Goal: Complete application form

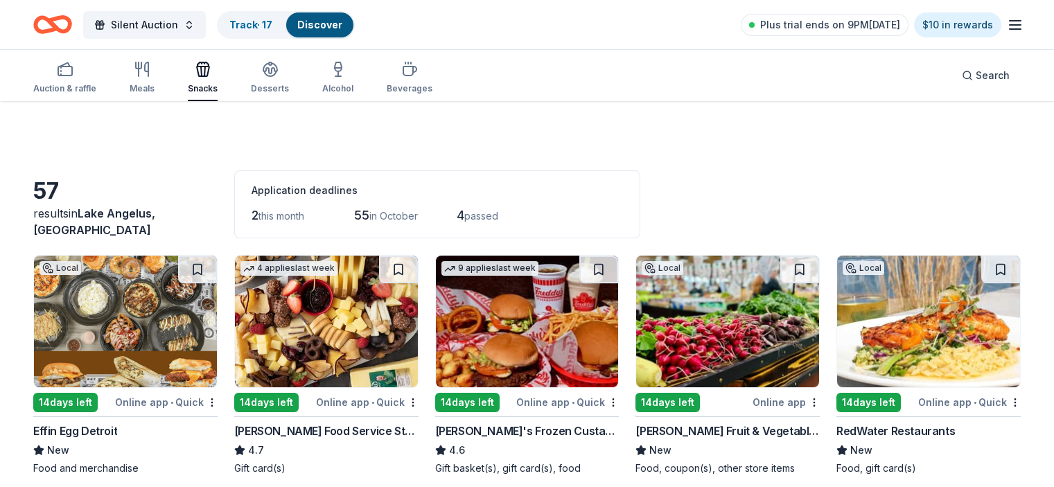
scroll to position [69, 0]
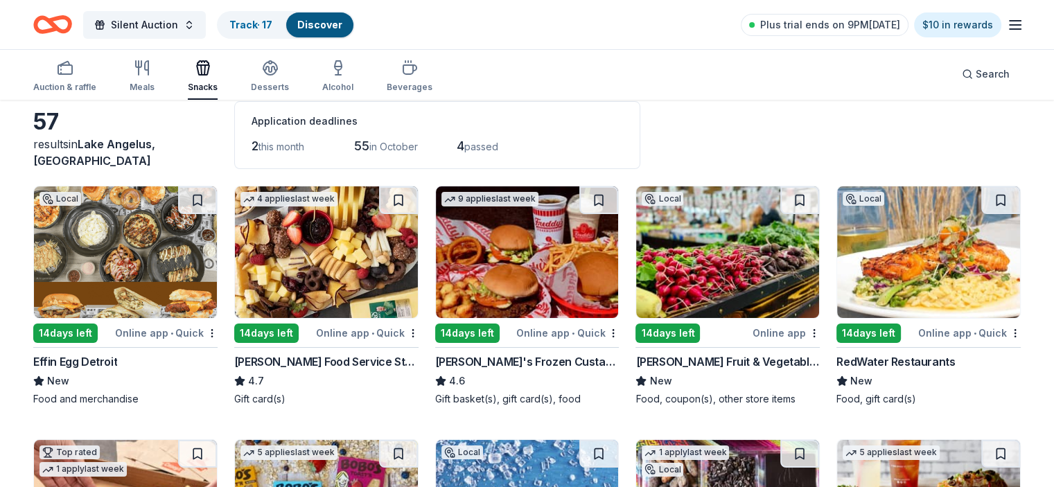
click at [158, 248] on img at bounding box center [125, 252] width 183 height 132
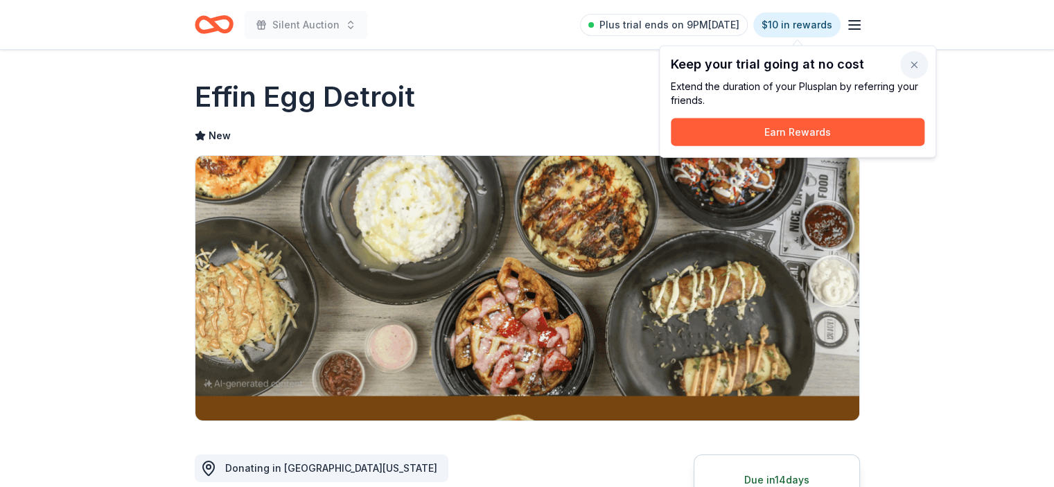
click at [912, 69] on button "button" at bounding box center [915, 65] width 28 height 28
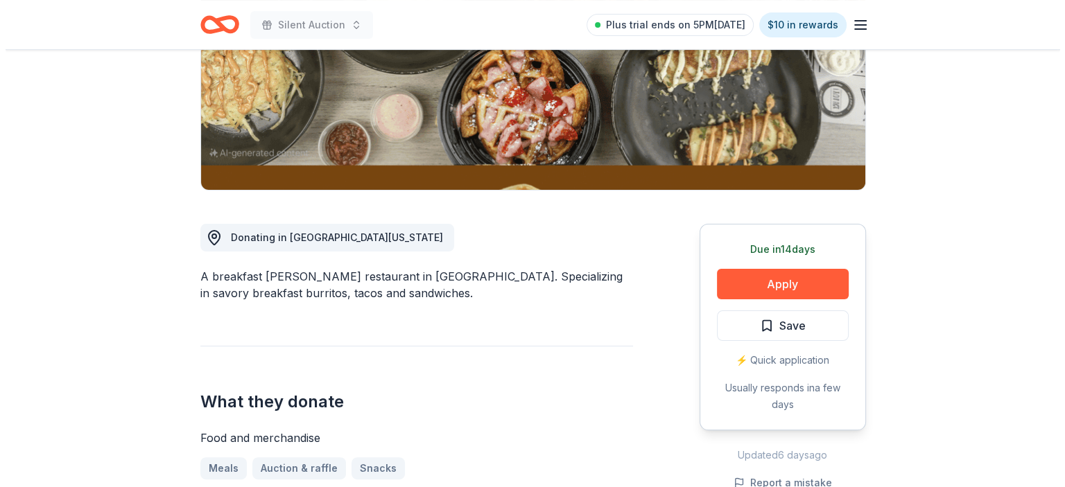
scroll to position [217, 0]
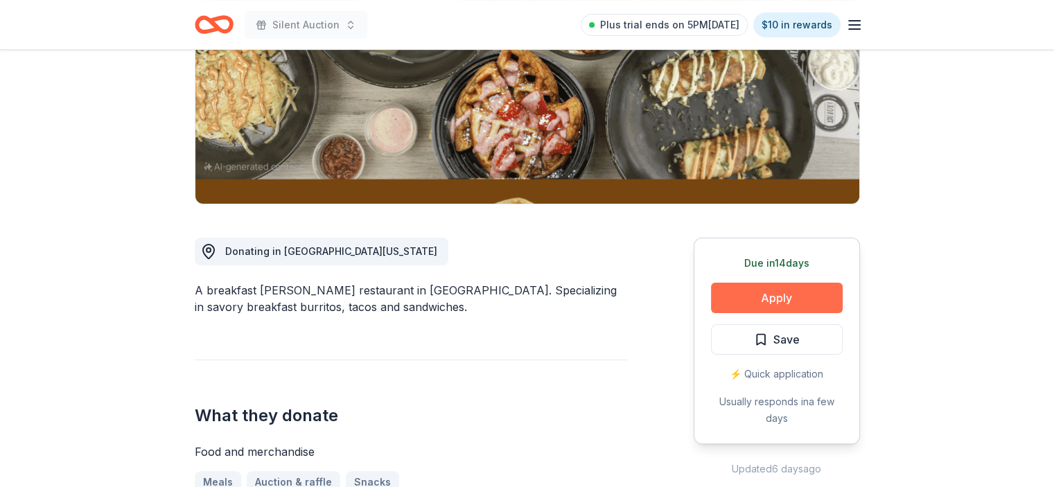
click at [779, 296] on button "Apply" at bounding box center [777, 298] width 132 height 31
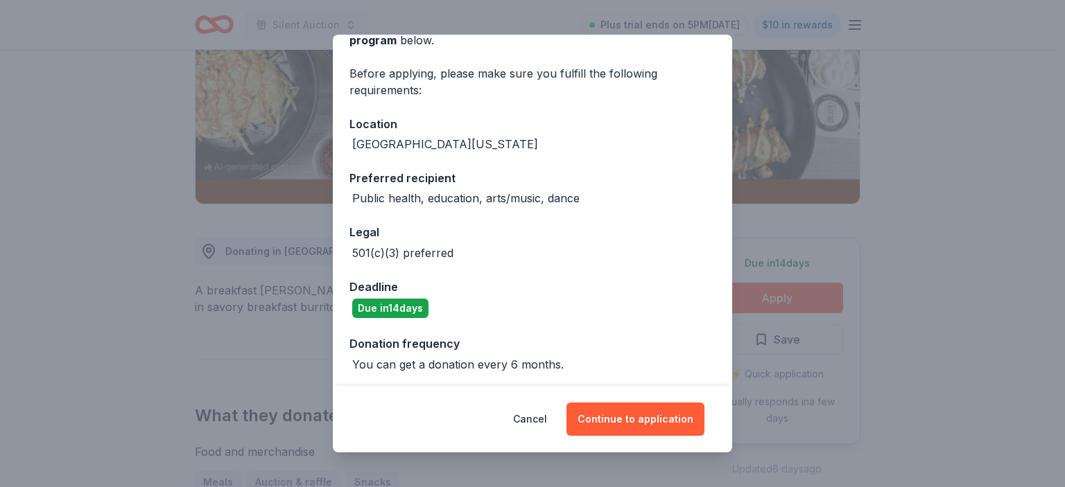
scroll to position [89, 0]
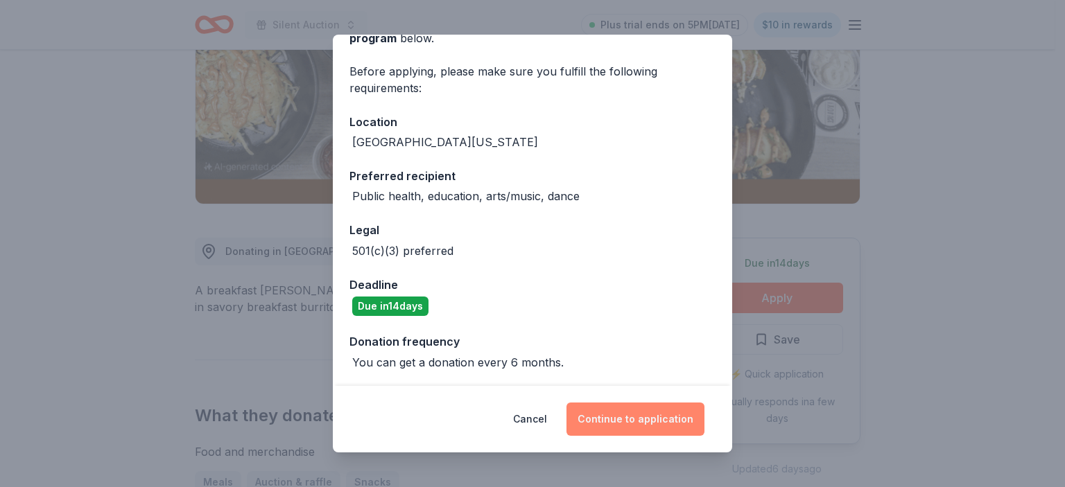
click at [639, 418] on button "Continue to application" at bounding box center [635, 419] width 138 height 33
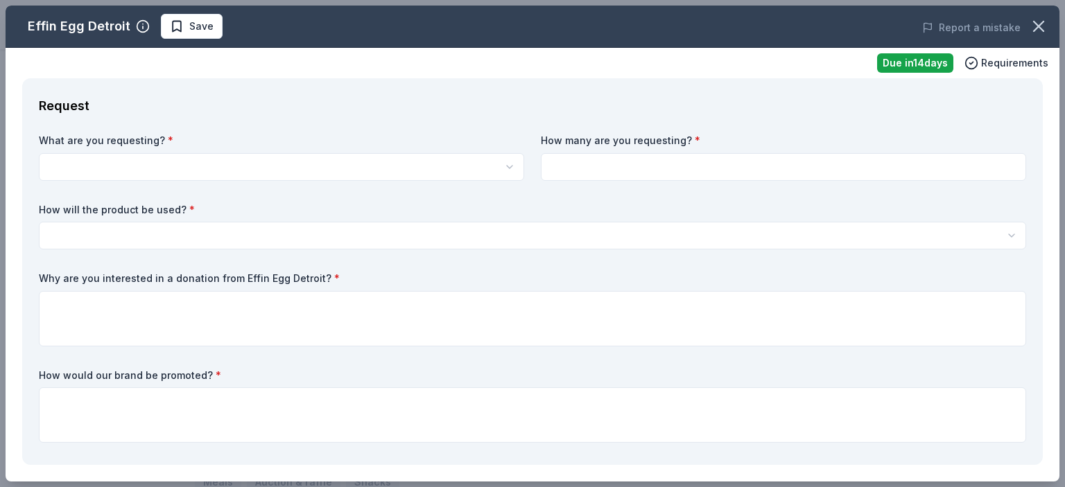
click at [393, 166] on html "Silent Auction Plus trial ends on 5PM[DATE] $10 in rewards Due [DATE] Share Eff…" at bounding box center [532, 26] width 1065 height 487
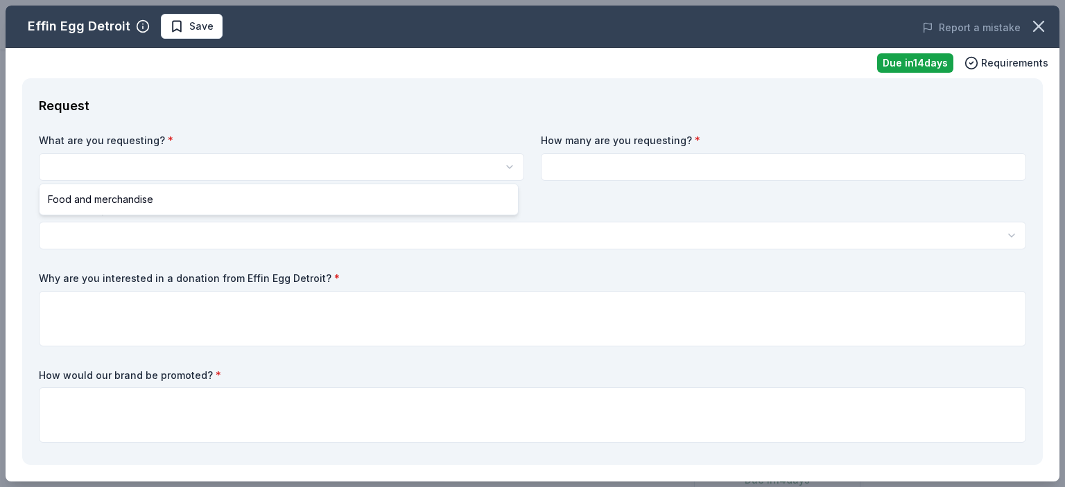
scroll to position [0, 0]
select select "Food and merchandise"
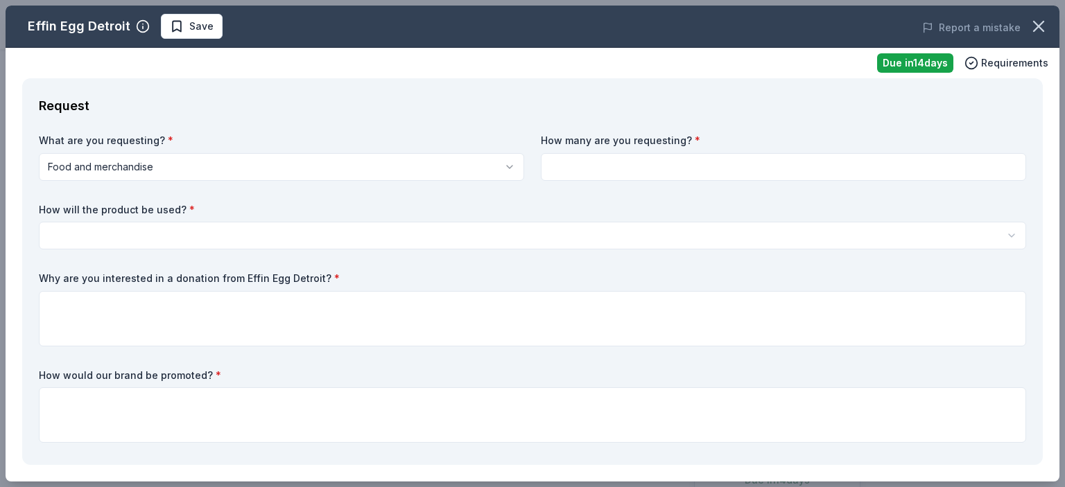
click at [577, 177] on input at bounding box center [783, 167] width 485 height 28
type input "3"
click at [403, 232] on html "Silent Auction Save Apply Due [DATE] Share Effin Egg [GEOGRAPHIC_DATA] New Shar…" at bounding box center [532, 243] width 1065 height 487
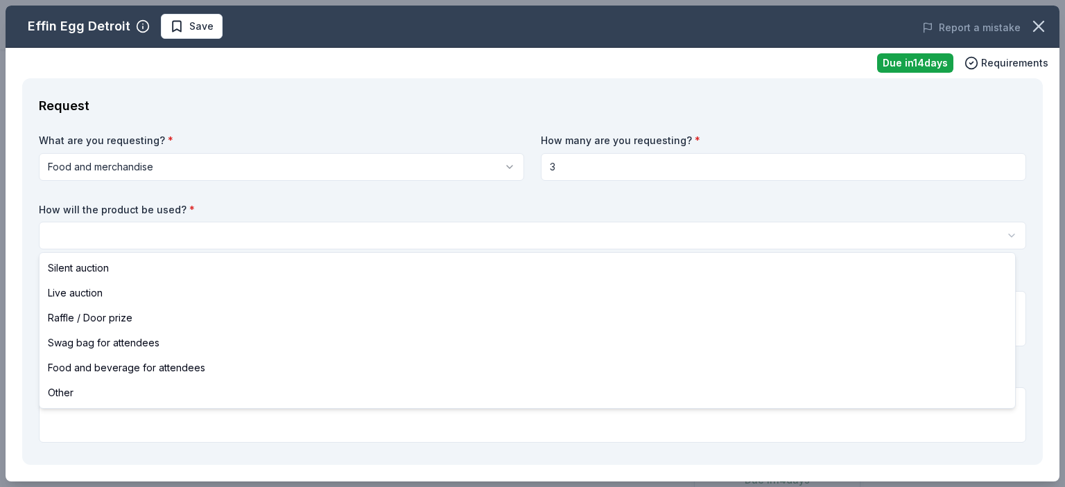
select select "silentAuction"
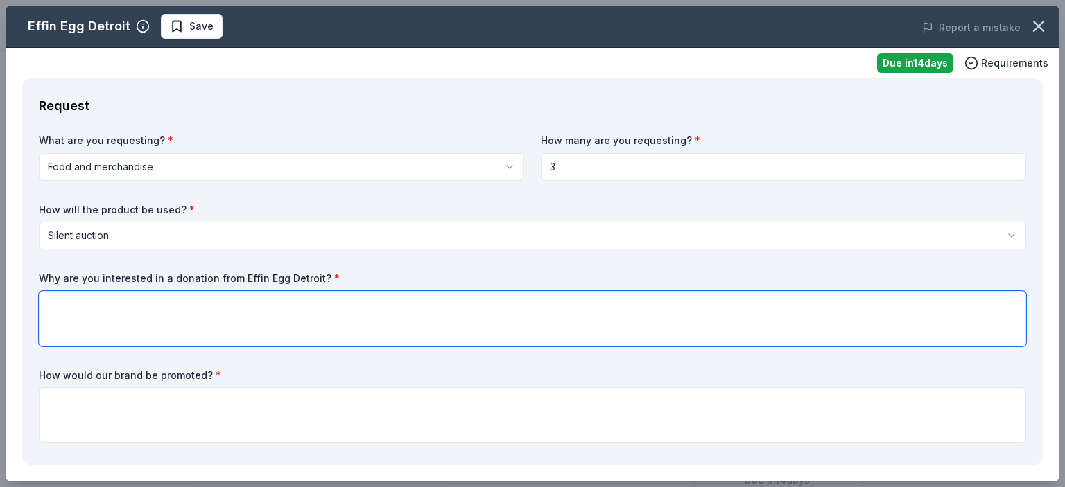
click at [385, 323] on textarea at bounding box center [532, 318] width 987 height 55
type textarea "O"
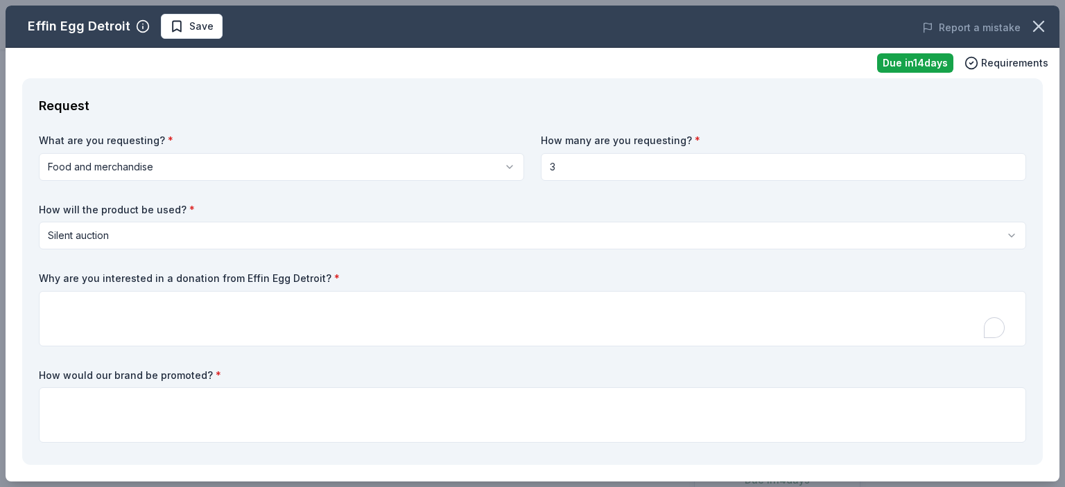
click at [659, 216] on div "How will the product be used? * Silent auction Silent auction Live auction Raff…" at bounding box center [532, 226] width 987 height 47
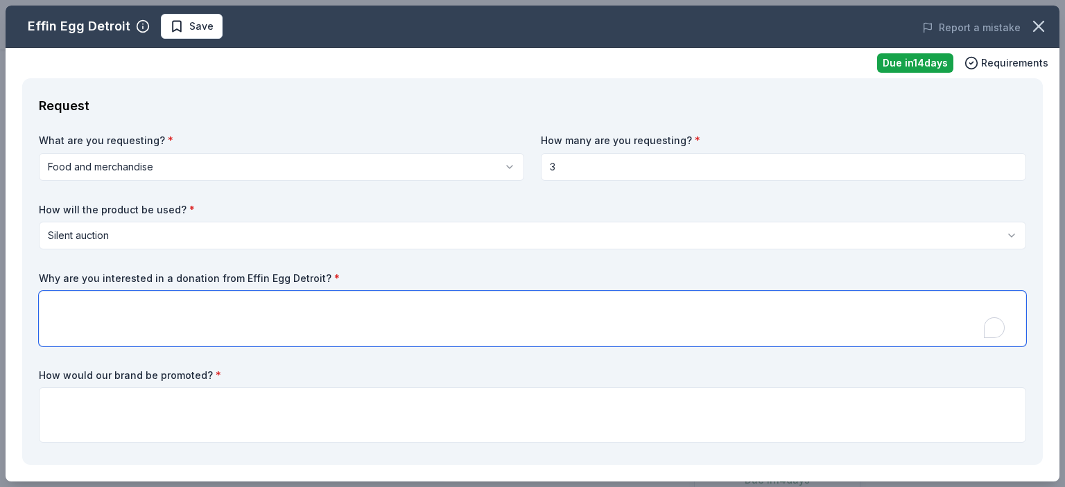
click at [305, 323] on textarea "To enrich screen reader interactions, please activate Accessibility in Grammarl…" at bounding box center [532, 318] width 987 height 55
paste textarea "The ATC (Avondale Theater Company) is currently in a fundraising year for sever…"
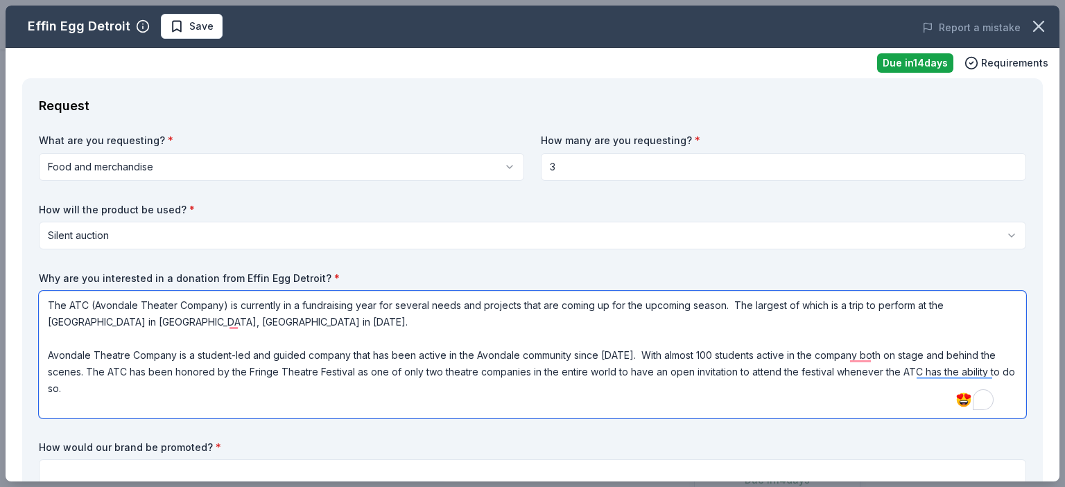
type textarea "The ATC (Avondale Theater Company) is currently in a fundraising year for sever…"
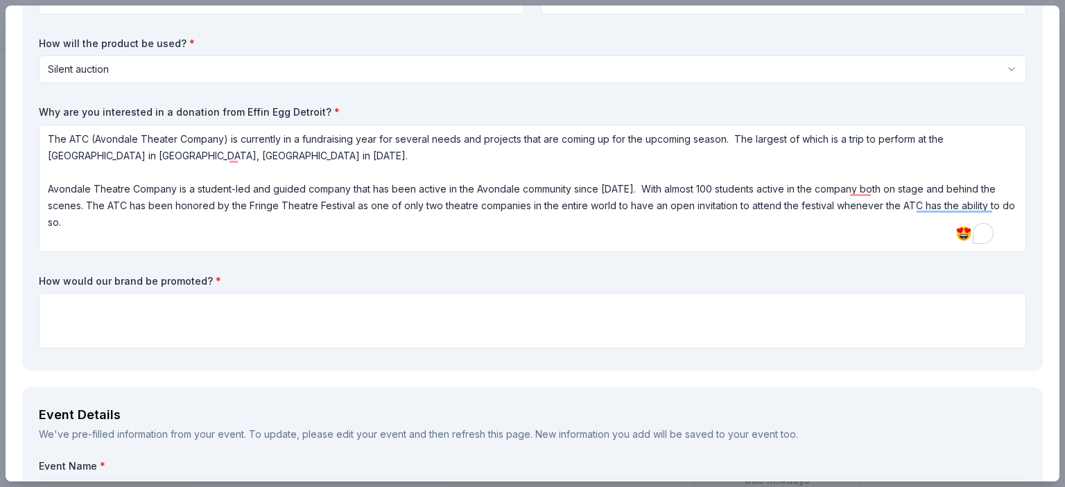
scroll to position [194, 0]
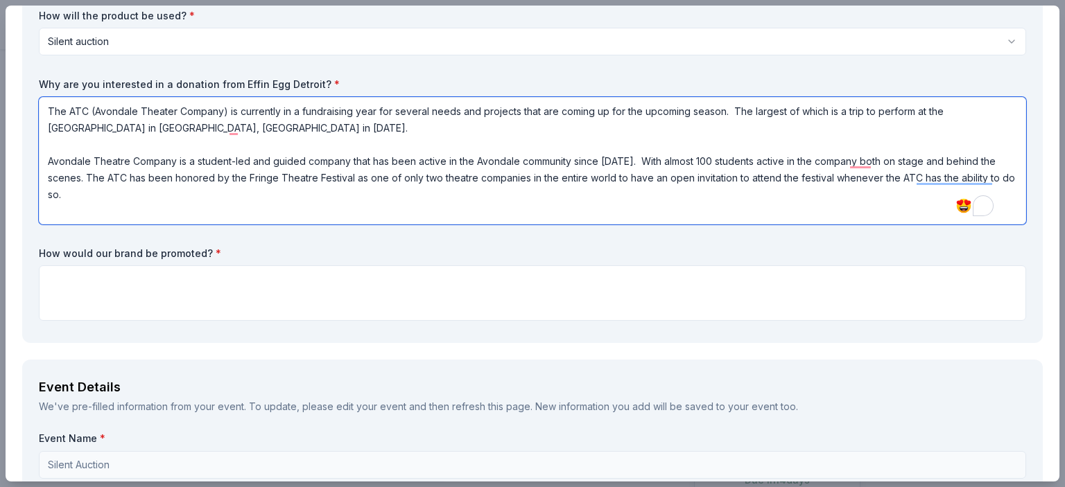
click at [728, 198] on textarea "The ATC (Avondale Theater Company) is currently in a fundraising year for sever…" at bounding box center [532, 161] width 987 height 128
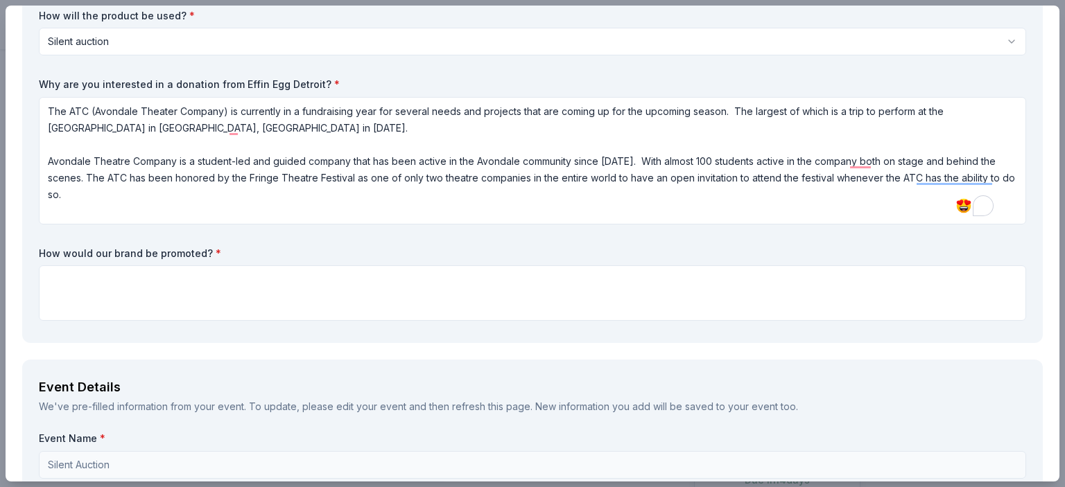
click at [689, 322] on div "What are you requesting? * Food and merchandise Food and merchandise How many a…" at bounding box center [532, 133] width 987 height 387
click at [467, 266] on textarea at bounding box center [532, 293] width 987 height 55
click at [467, 278] on textarea "To enrich screen reader interactions, please activate Accessibility in Grammarl…" at bounding box center [532, 293] width 987 height 55
paste textarea "Loremi Dolor Sitamet $720 cons adipisci – Elit seddoei’t inci utl etdo magn al …"
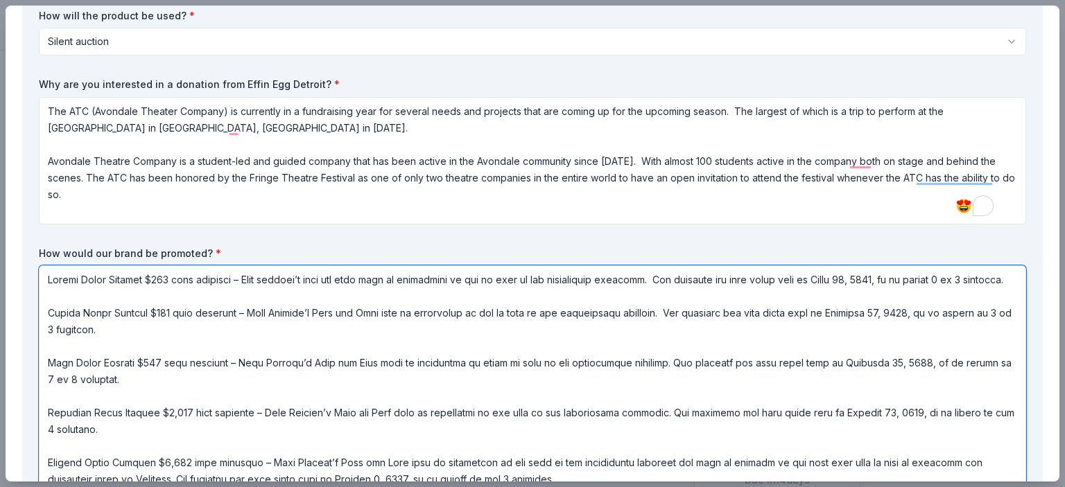
scroll to position [280, 0]
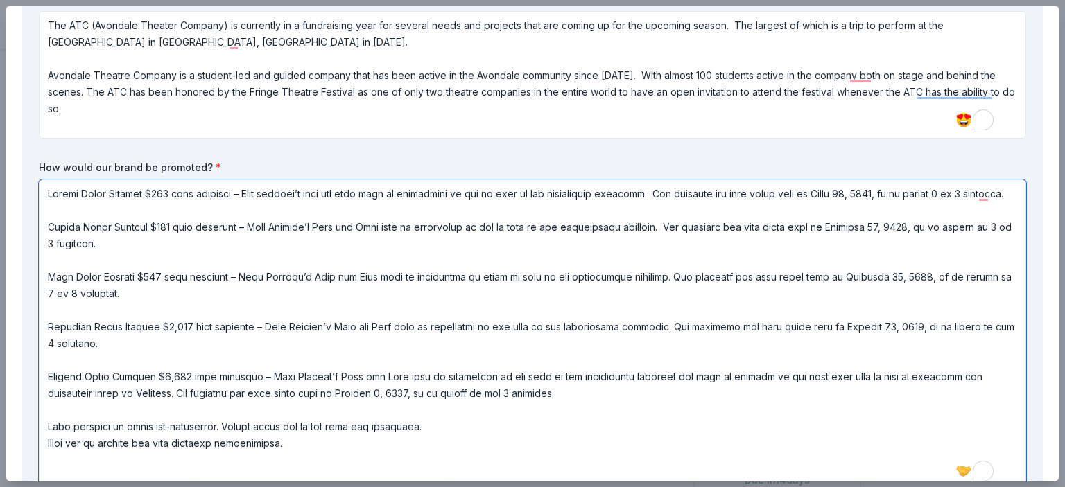
type textarea "Loremi Dolor Sitamet $720 cons adipisci – Elit seddoei’t inci utl etdo magn al …"
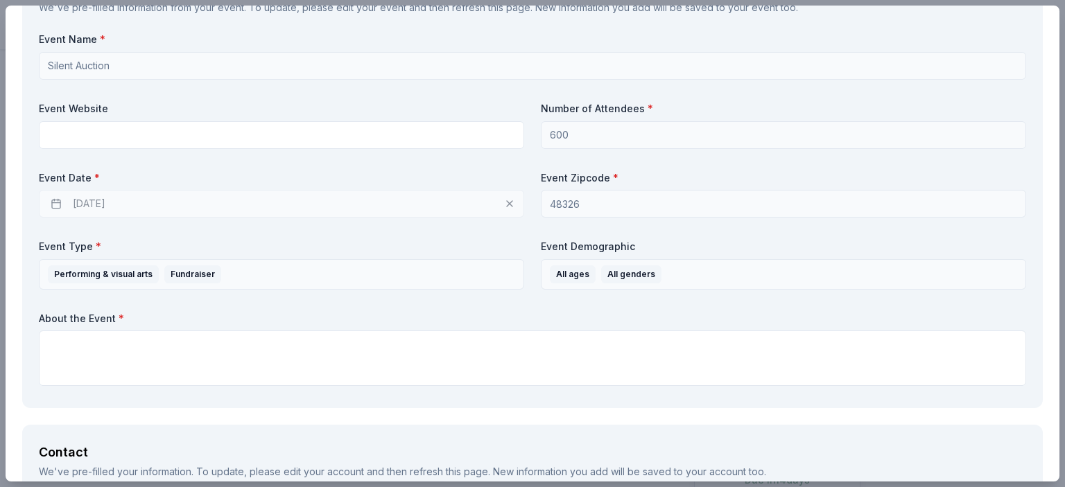
scroll to position [854, 0]
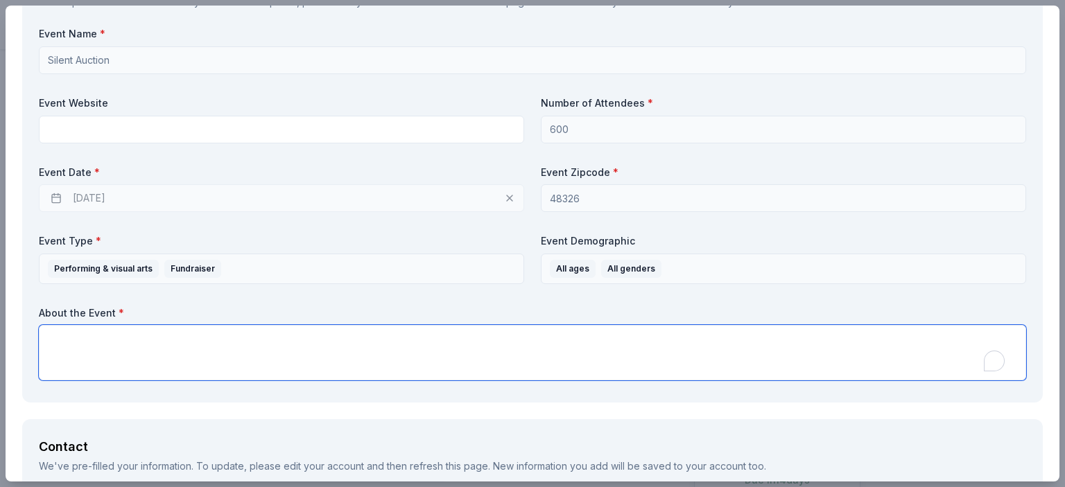
click at [505, 359] on textarea "To enrich screen reader interactions, please activate Accessibility in Grammarl…" at bounding box center [532, 352] width 987 height 55
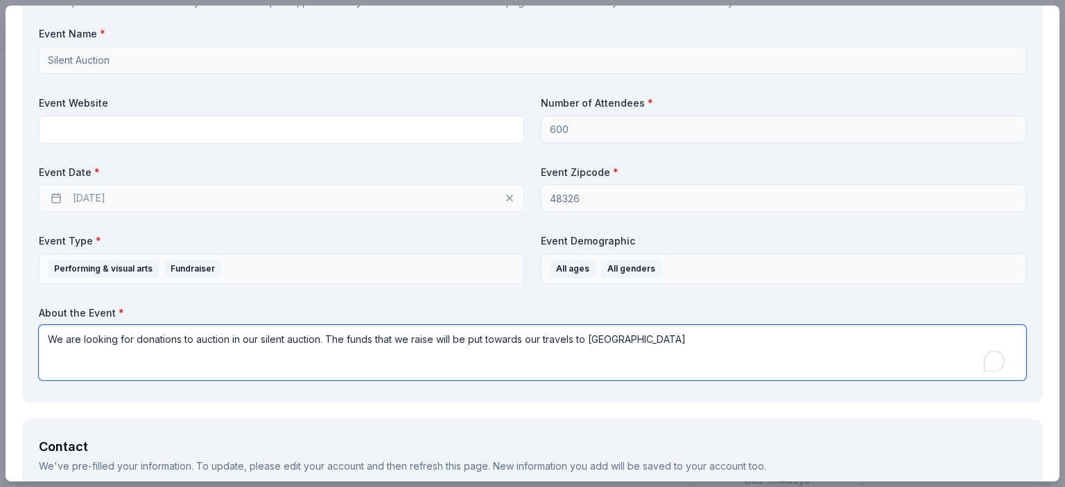
type textarea "We are looking for donations to auction in our silent auction. The funds that w…"
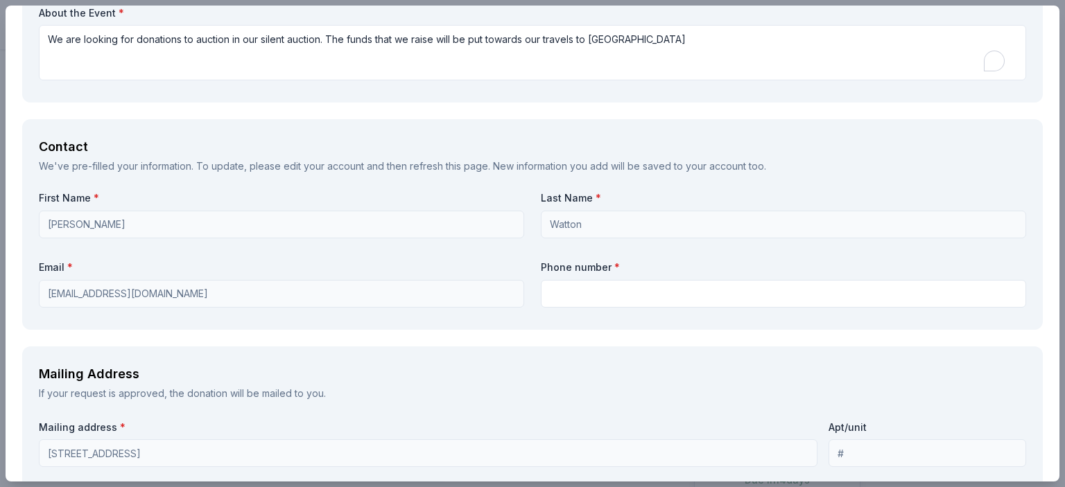
scroll to position [1239, 0]
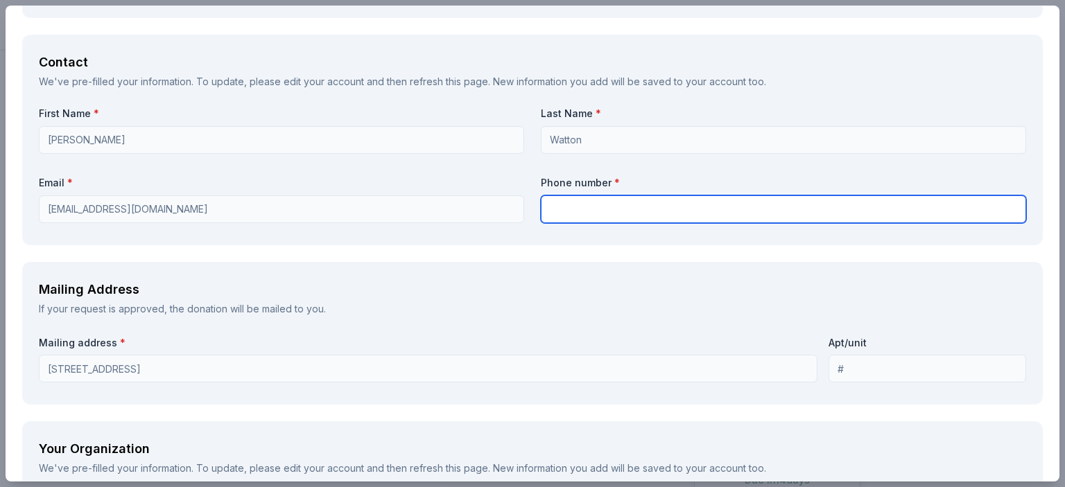
click at [760, 195] on input "text" at bounding box center [783, 209] width 485 height 28
type input "2482179157"
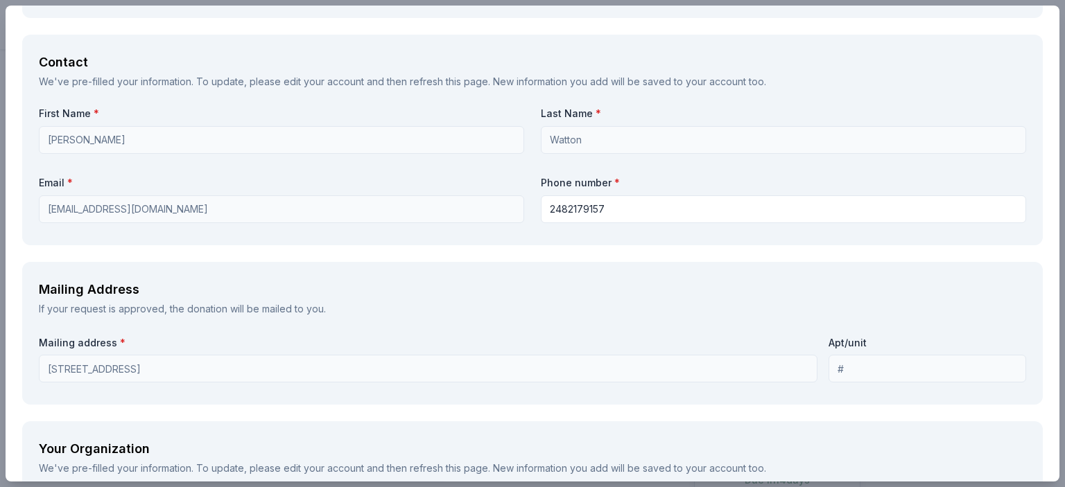
type input "Chartwells"
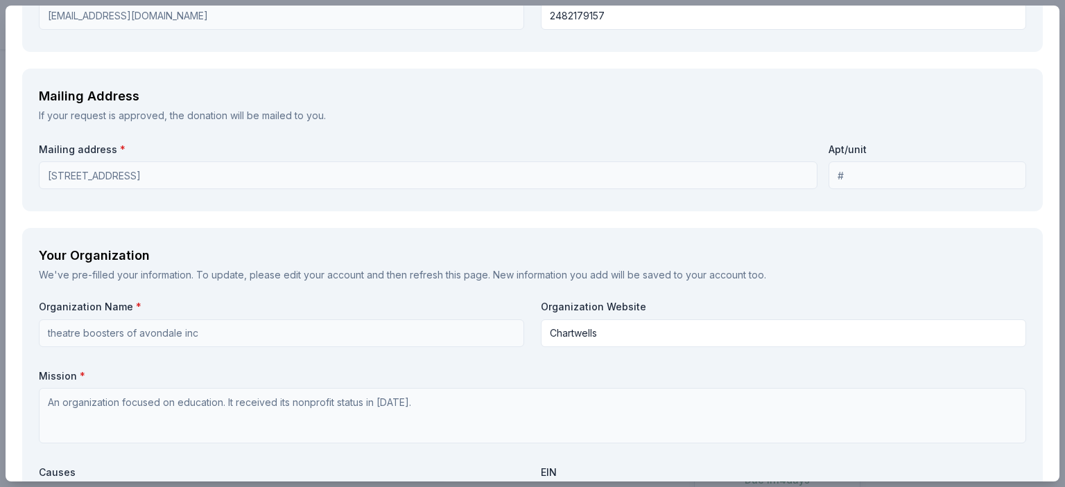
scroll to position [1439, 0]
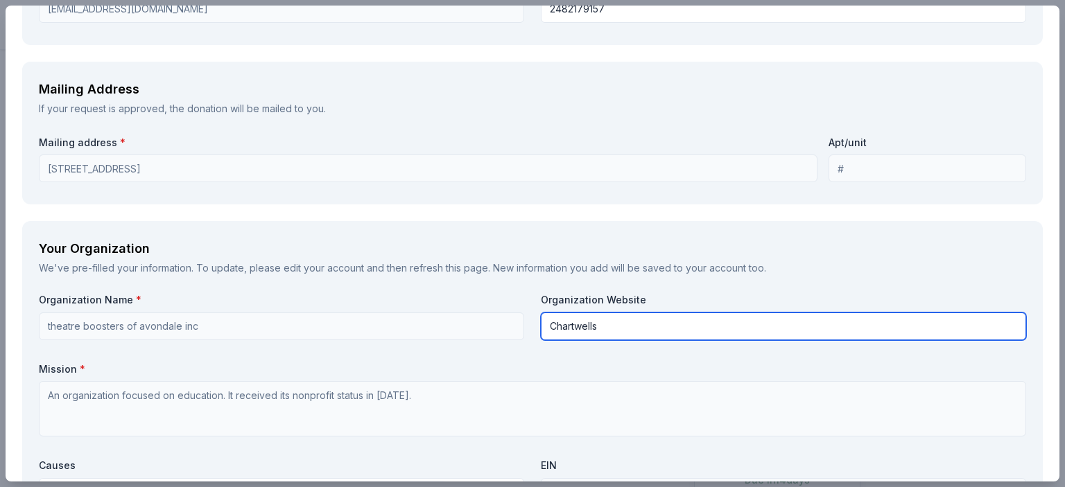
click at [501, 338] on div "Organization Name * theatre boosters of avondale inc Organization Website Chart…" at bounding box center [532, 454] width 987 height 322
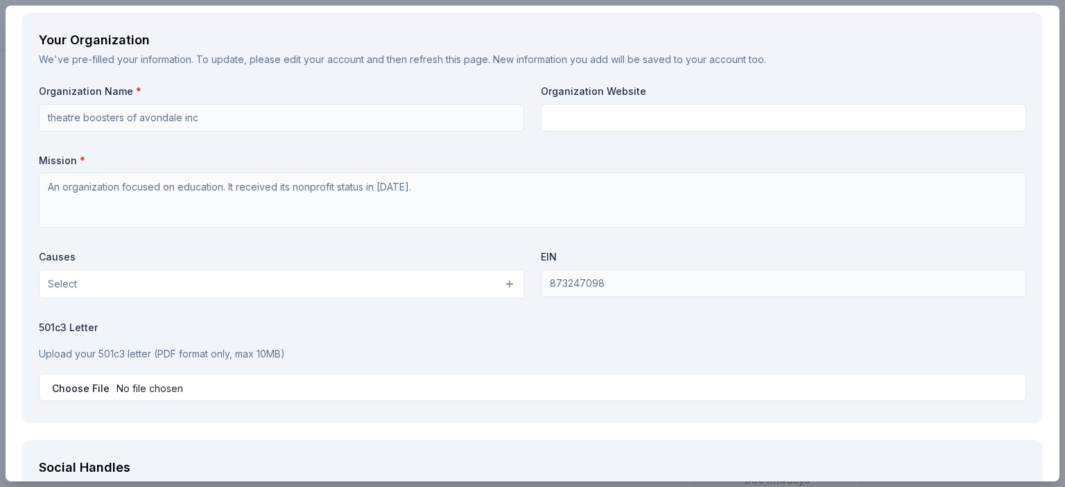
scroll to position [1682, 0]
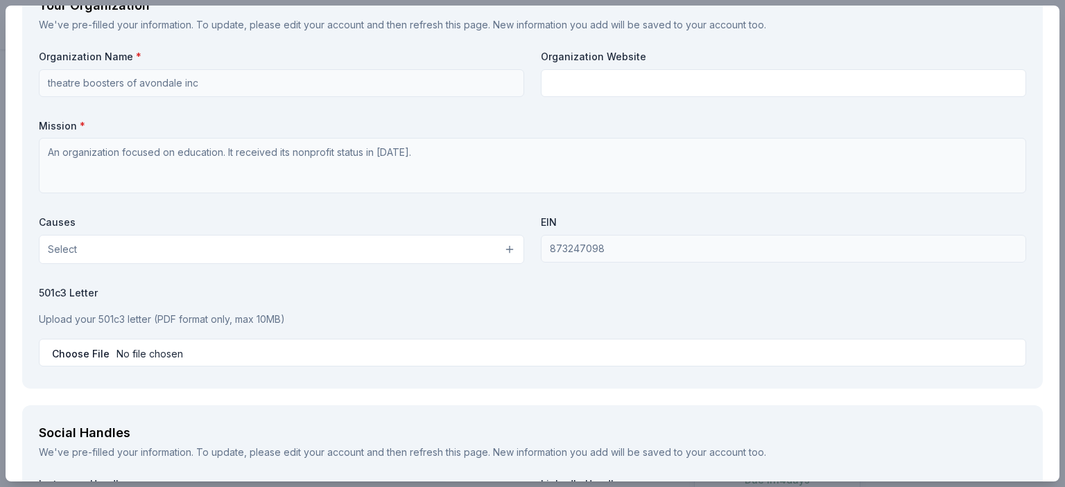
click at [446, 247] on button "Select" at bounding box center [281, 249] width 485 height 29
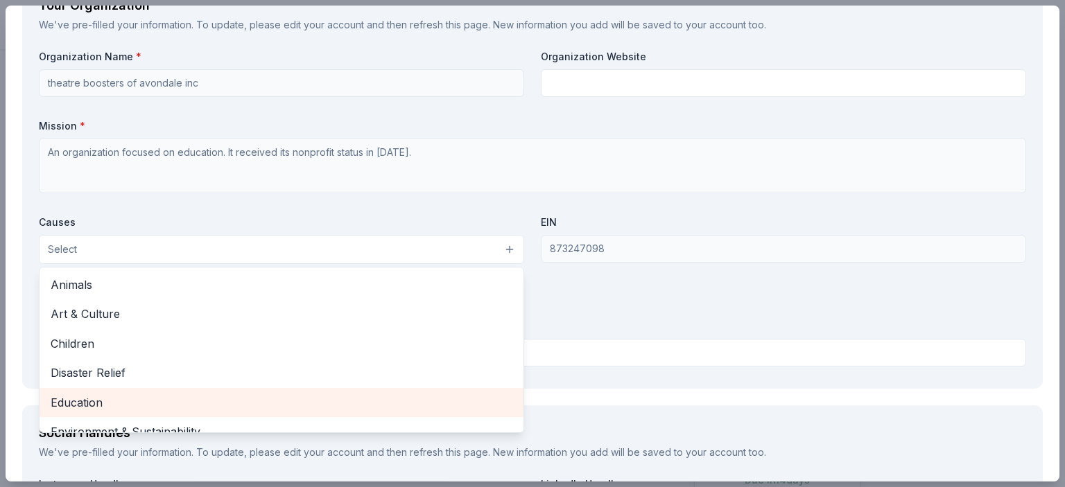
click at [415, 410] on div "Education" at bounding box center [282, 402] width 484 height 29
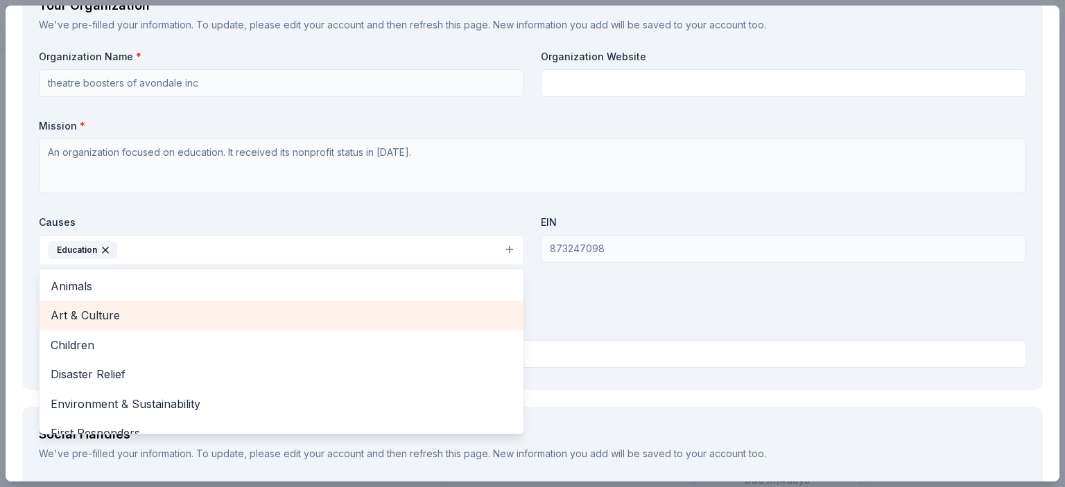
click at [222, 316] on span "Art & Culture" at bounding box center [282, 315] width 462 height 18
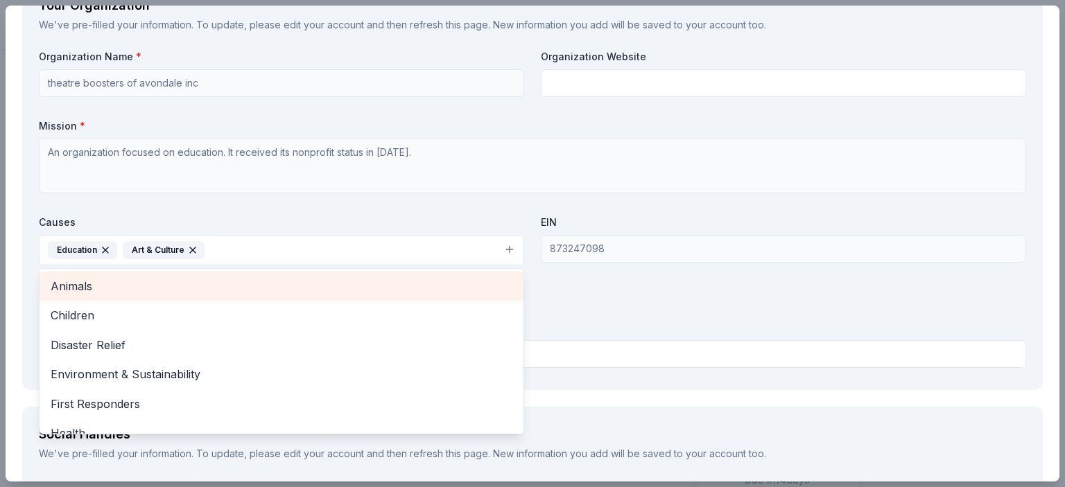
drag, startPoint x: 222, startPoint y: 316, endPoint x: 230, endPoint y: 296, distance: 21.8
click at [230, 296] on div "Animals Children Disaster Relief Environment & Sustainability First Responders …" at bounding box center [281, 351] width 485 height 166
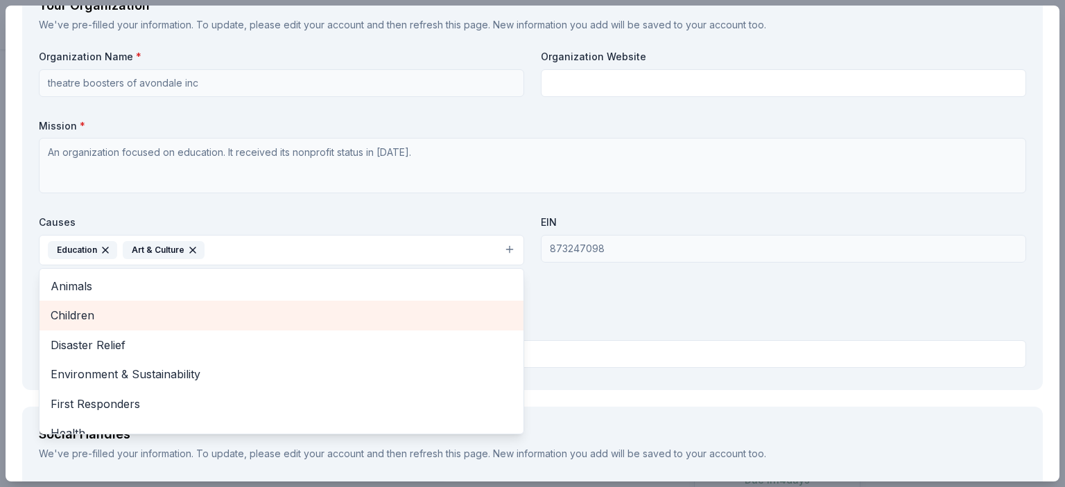
click at [226, 319] on span "Children" at bounding box center [282, 315] width 462 height 18
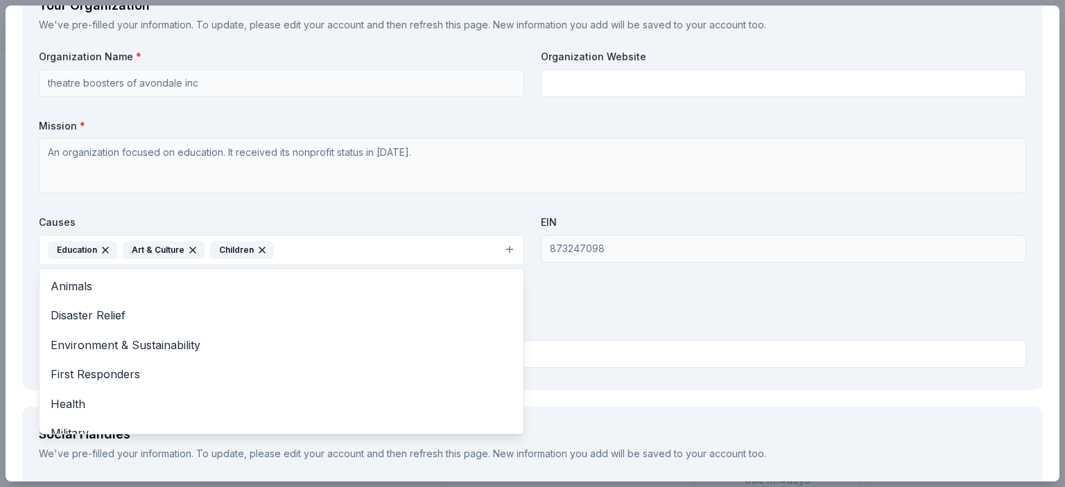
click at [624, 281] on div "Organization Name * theatre boosters of avondale inc Organization Website Missi…" at bounding box center [532, 211] width 987 height 323
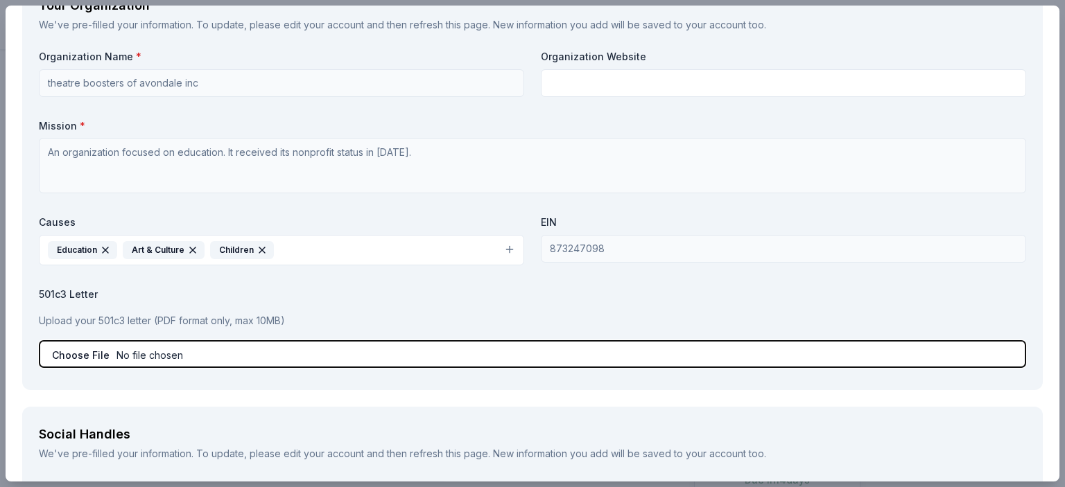
click at [473, 351] on input "file" at bounding box center [532, 354] width 987 height 28
type input "C:\fakepath\IRS EIN.pdf"
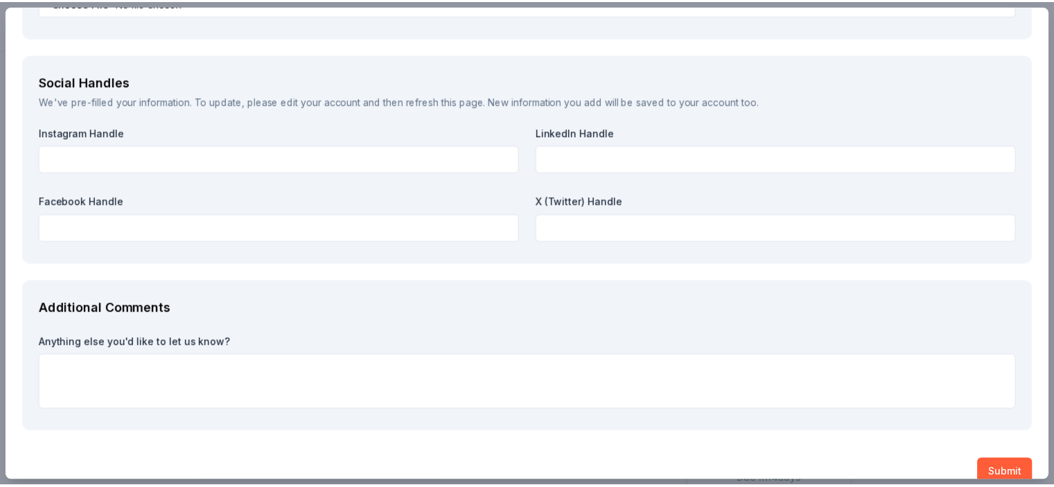
scroll to position [2058, 0]
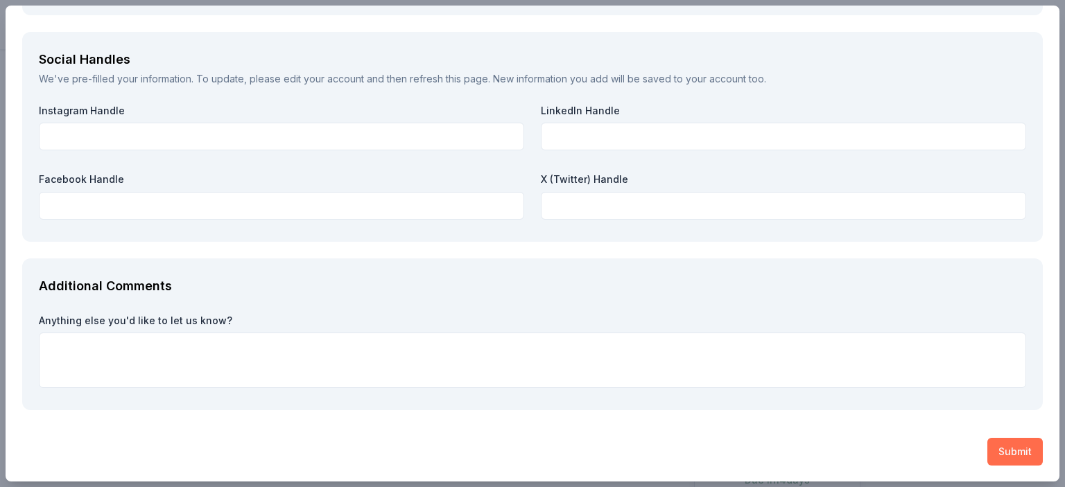
click at [993, 457] on button "Submit" at bounding box center [1014, 452] width 55 height 28
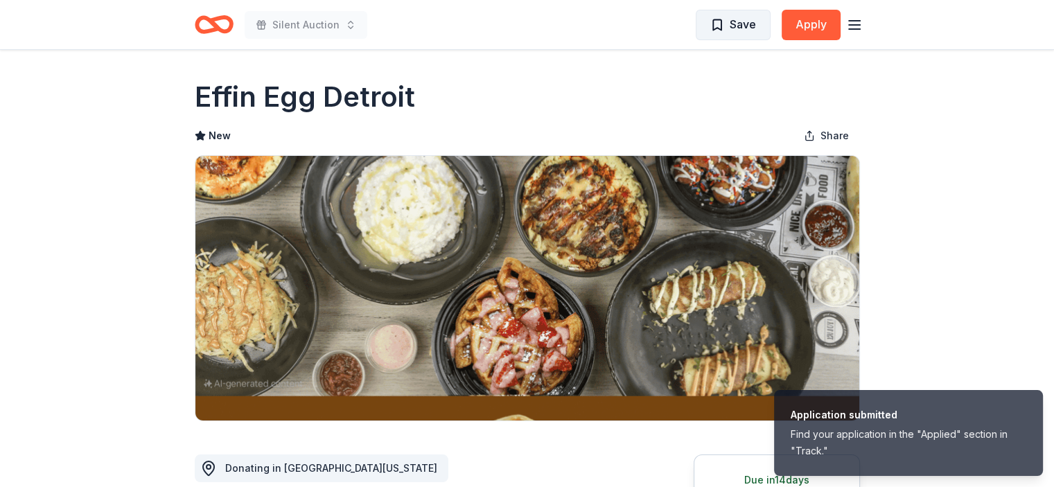
click at [738, 24] on span "Save" at bounding box center [743, 24] width 26 height 18
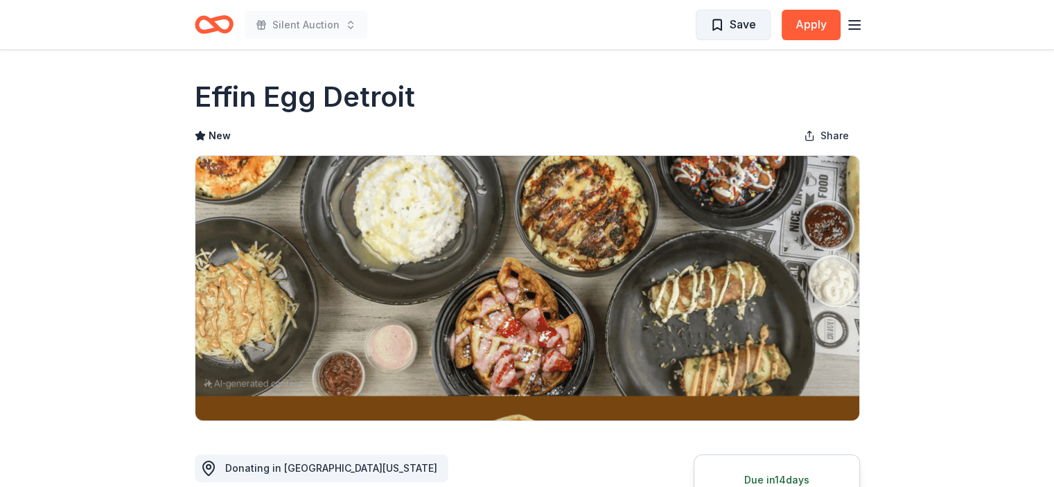
click at [762, 24] on button "Save" at bounding box center [733, 25] width 75 height 31
click at [868, 23] on div "Silent Auction Save Apply" at bounding box center [528, 24] width 710 height 49
click at [846, 23] on icon "button" at bounding box center [854, 25] width 17 height 17
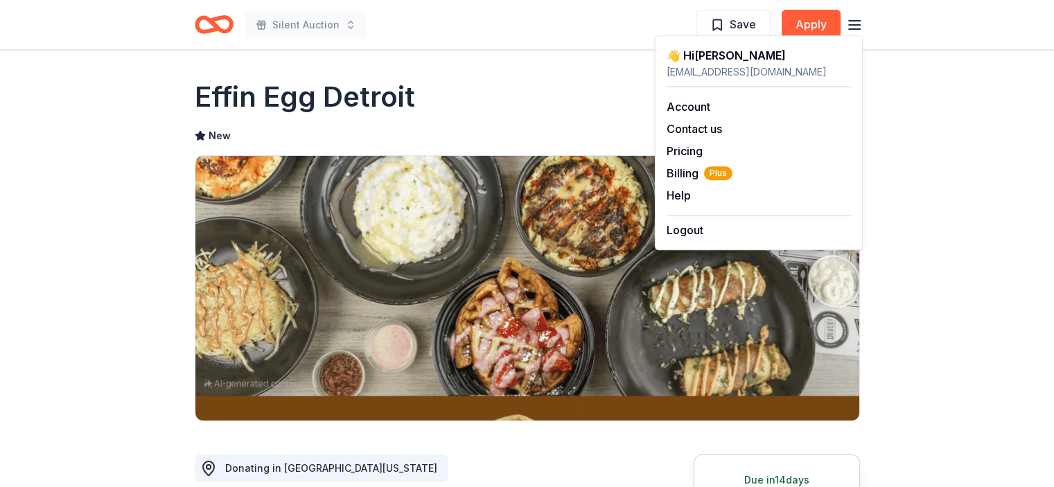
click at [846, 23] on icon "button" at bounding box center [854, 25] width 17 height 17
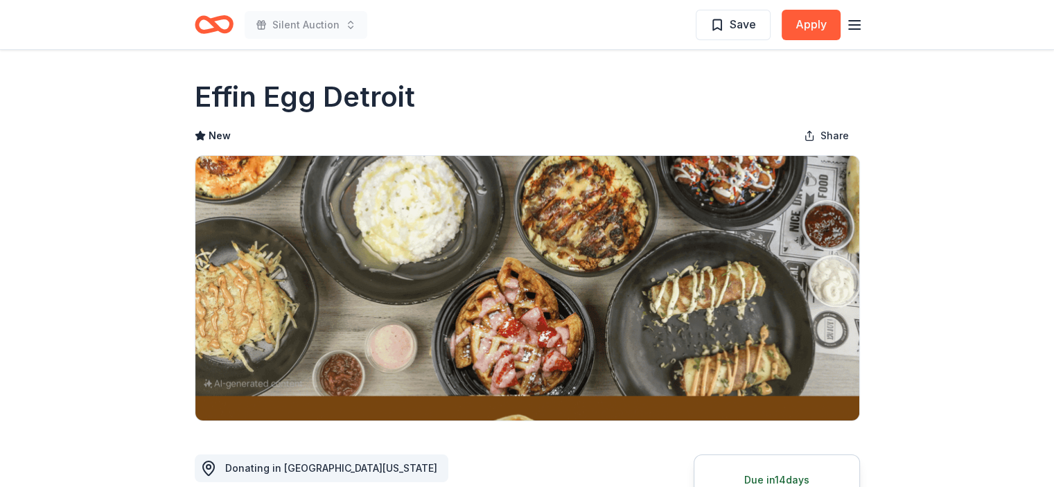
click at [410, 338] on img at bounding box center [527, 288] width 664 height 265
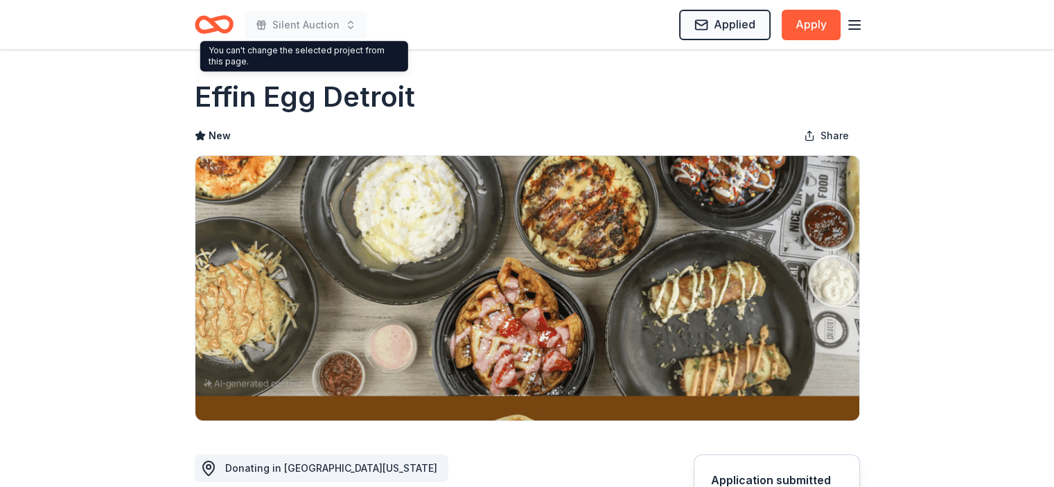
click at [213, 19] on icon "Home" at bounding box center [219, 24] width 21 height 14
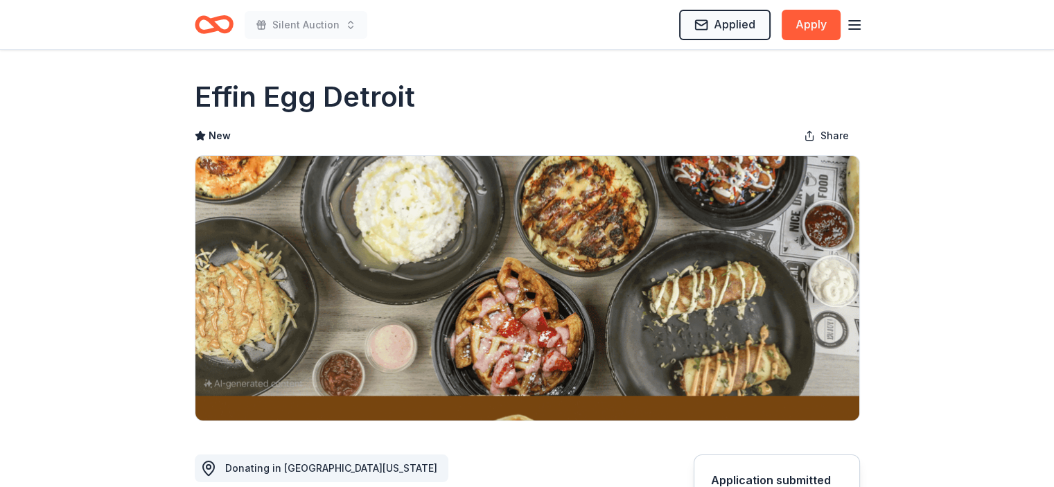
click at [213, 19] on icon "Home" at bounding box center [219, 24] width 21 height 14
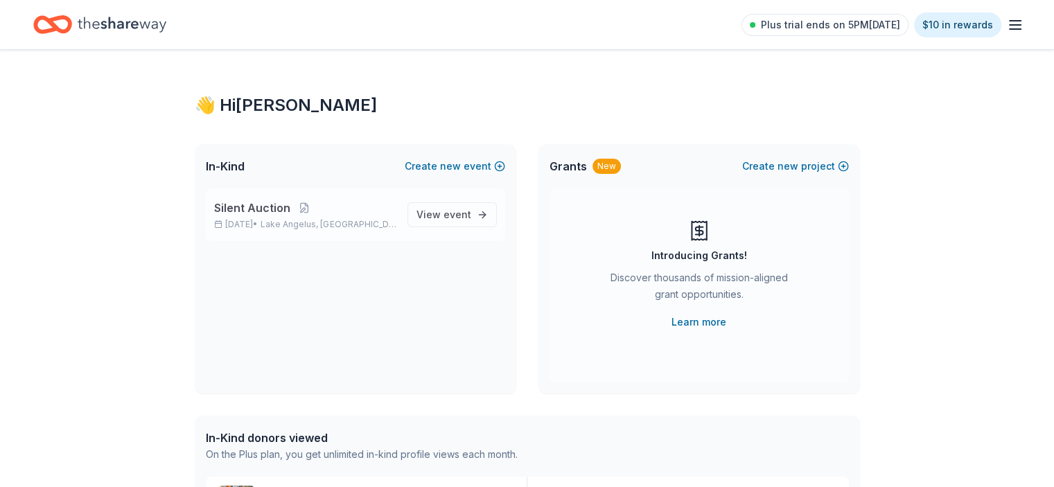
click at [329, 211] on p "Silent Auction" at bounding box center [305, 208] width 182 height 17
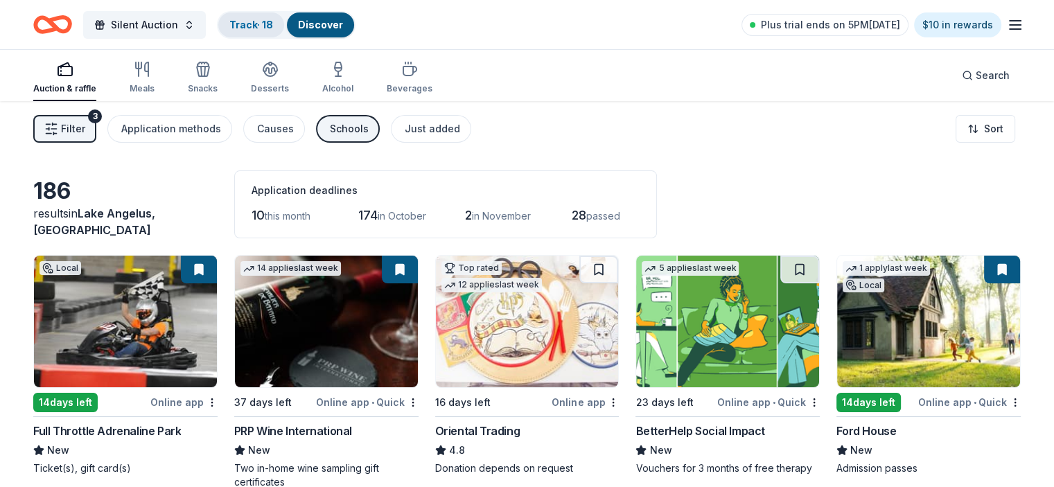
click at [269, 21] on link "Track · 18" at bounding box center [251, 25] width 44 height 12
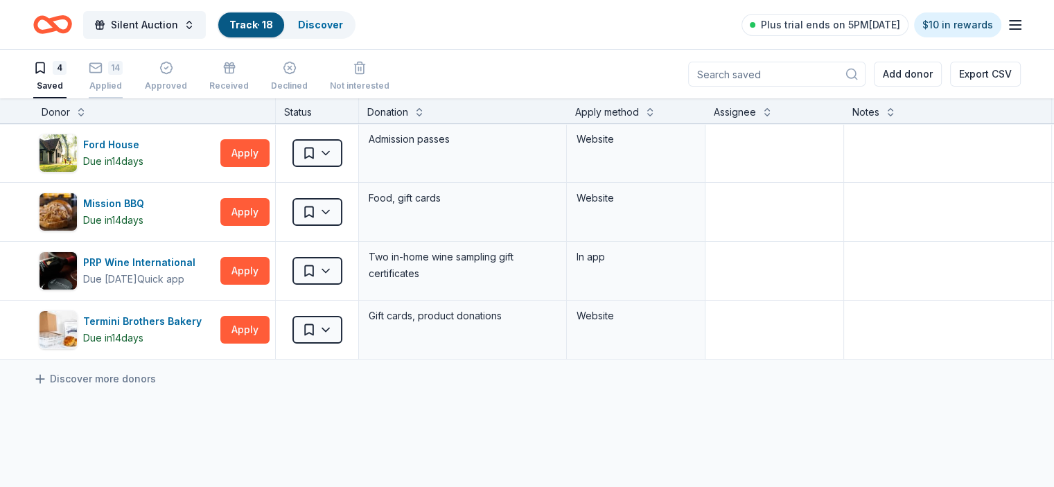
click at [123, 77] on div "14 Applied" at bounding box center [106, 76] width 34 height 31
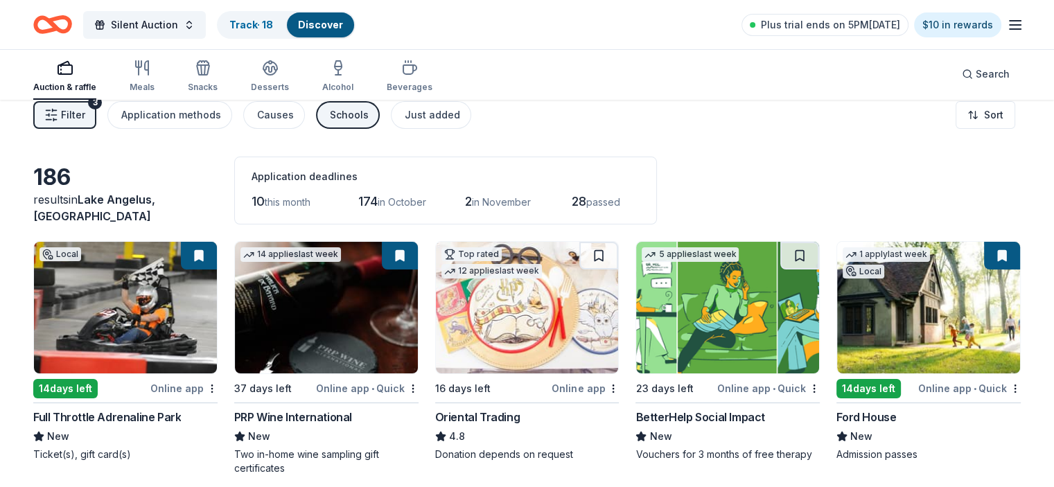
scroll to position [17, 0]
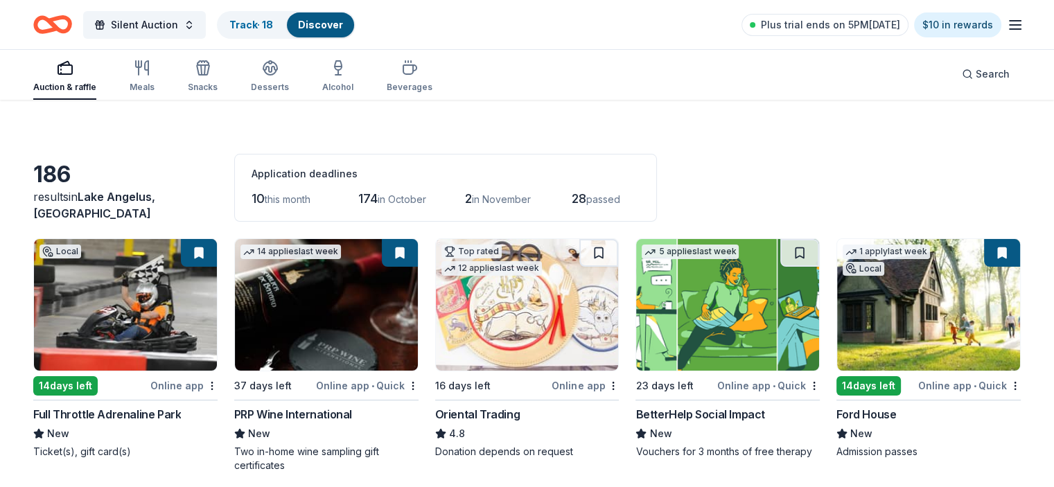
click at [524, 293] on img at bounding box center [527, 305] width 183 height 132
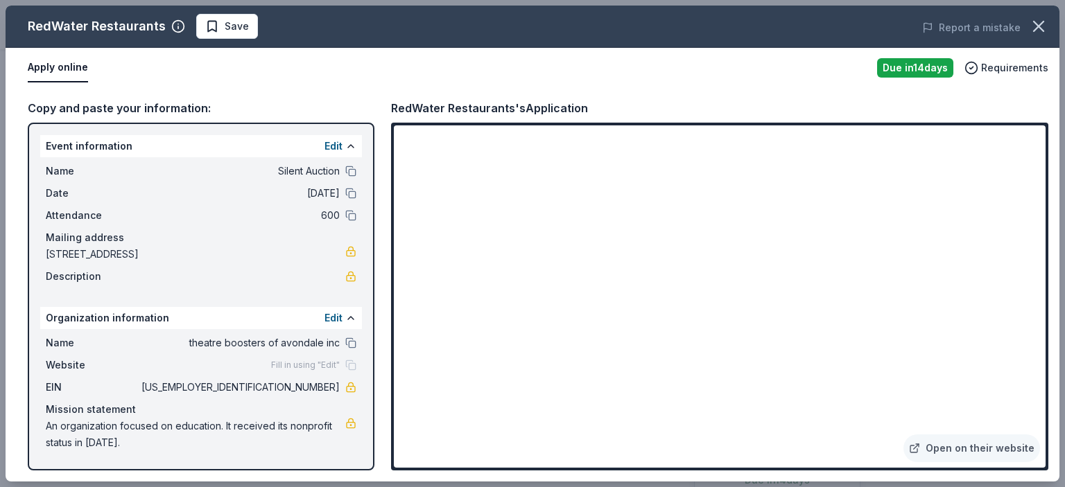
scroll to position [208, 0]
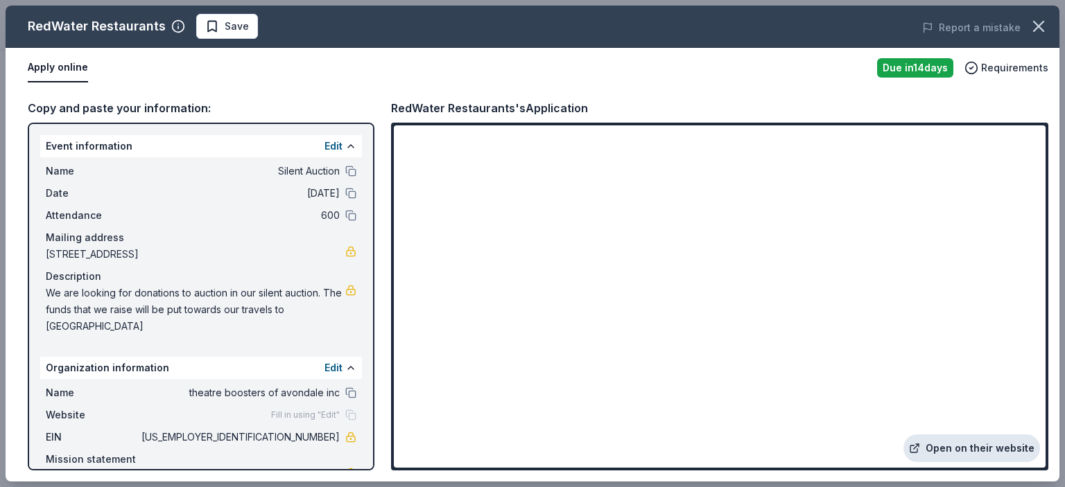
click at [1004, 446] on link "Open on their website" at bounding box center [971, 449] width 137 height 28
